Goal: Navigation & Orientation: Find specific page/section

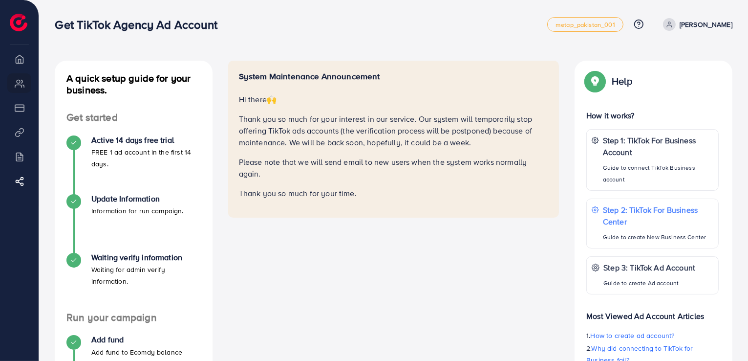
drag, startPoint x: 31, startPoint y: 68, endPoint x: 25, endPoint y: 68, distance: 5.4
click at [27, 68] on li "Overview" at bounding box center [19, 59] width 39 height 20
click at [23, 68] on li "Overview" at bounding box center [19, 59] width 39 height 20
click at [14, 25] on img at bounding box center [19, 23] width 18 height 18
